Goal: Task Accomplishment & Management: Manage account settings

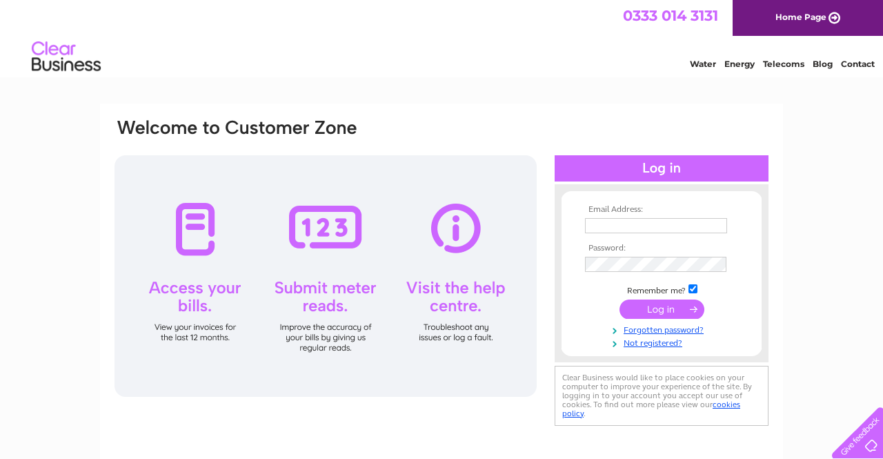
type input "office@countyphysio.co.uk"
click at [654, 311] on input "submit" at bounding box center [662, 308] width 85 height 19
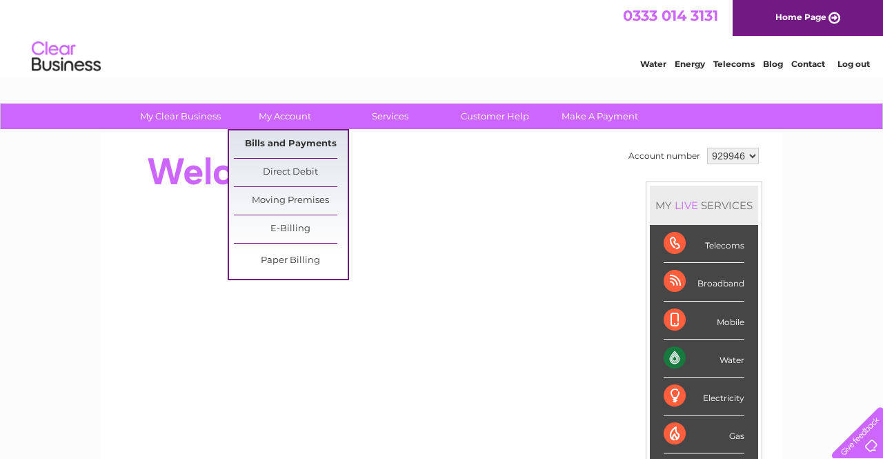
click at [299, 141] on link "Bills and Payments" at bounding box center [291, 144] width 114 height 28
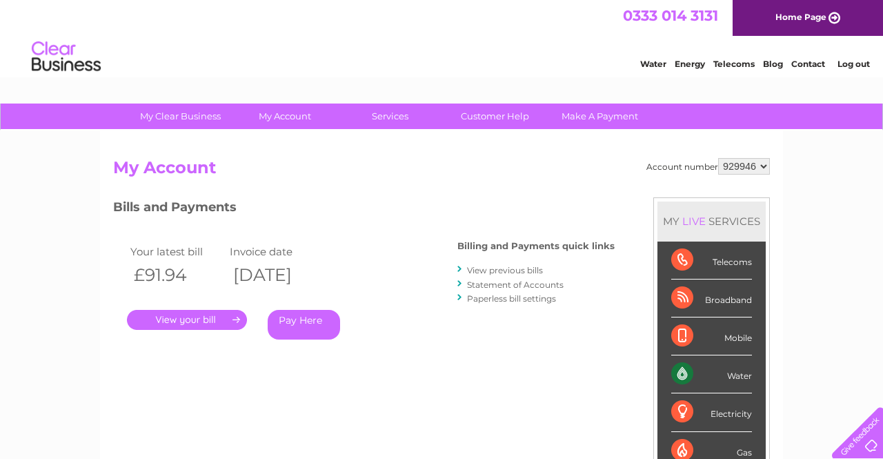
click at [217, 318] on link "." at bounding box center [187, 320] width 120 height 20
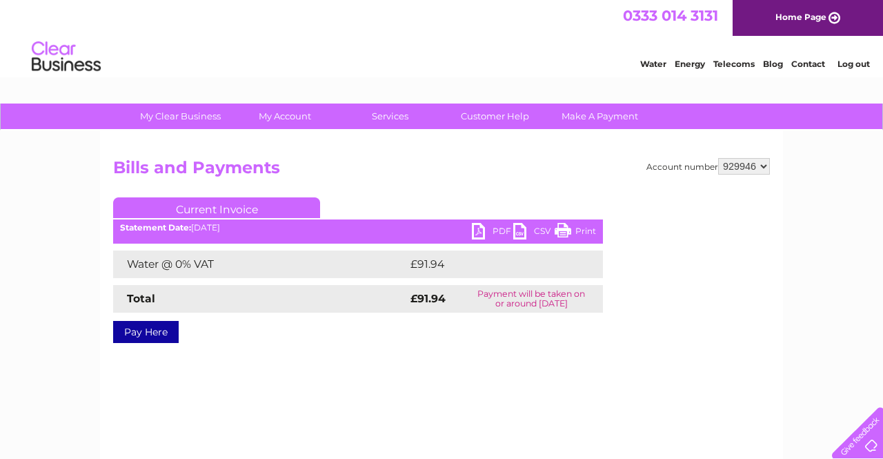
click at [572, 230] on link "Print" at bounding box center [575, 233] width 41 height 20
click at [862, 63] on link "Log out" at bounding box center [854, 64] width 32 height 10
